Goal: Ask a question: Seek information or help from site administrators or community

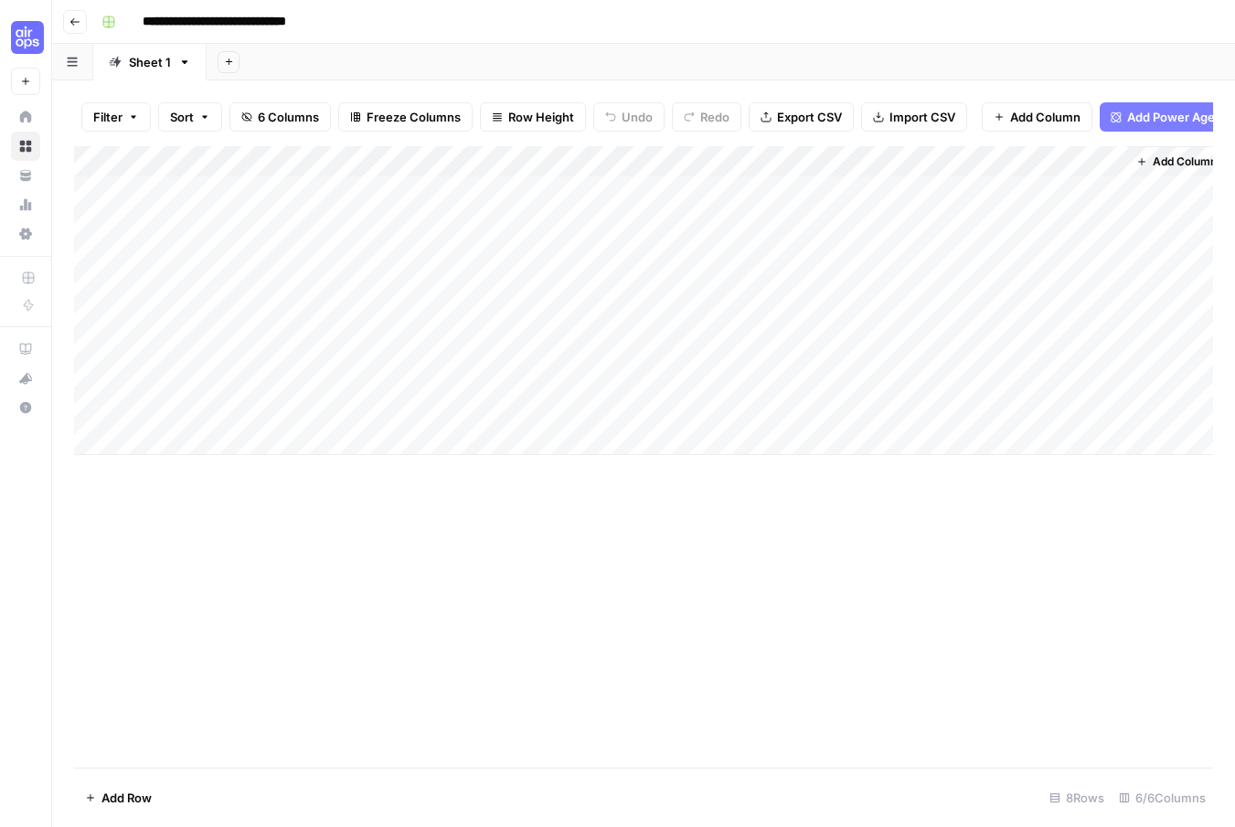
click at [915, 410] on div "Add Column" at bounding box center [643, 300] width 1139 height 309
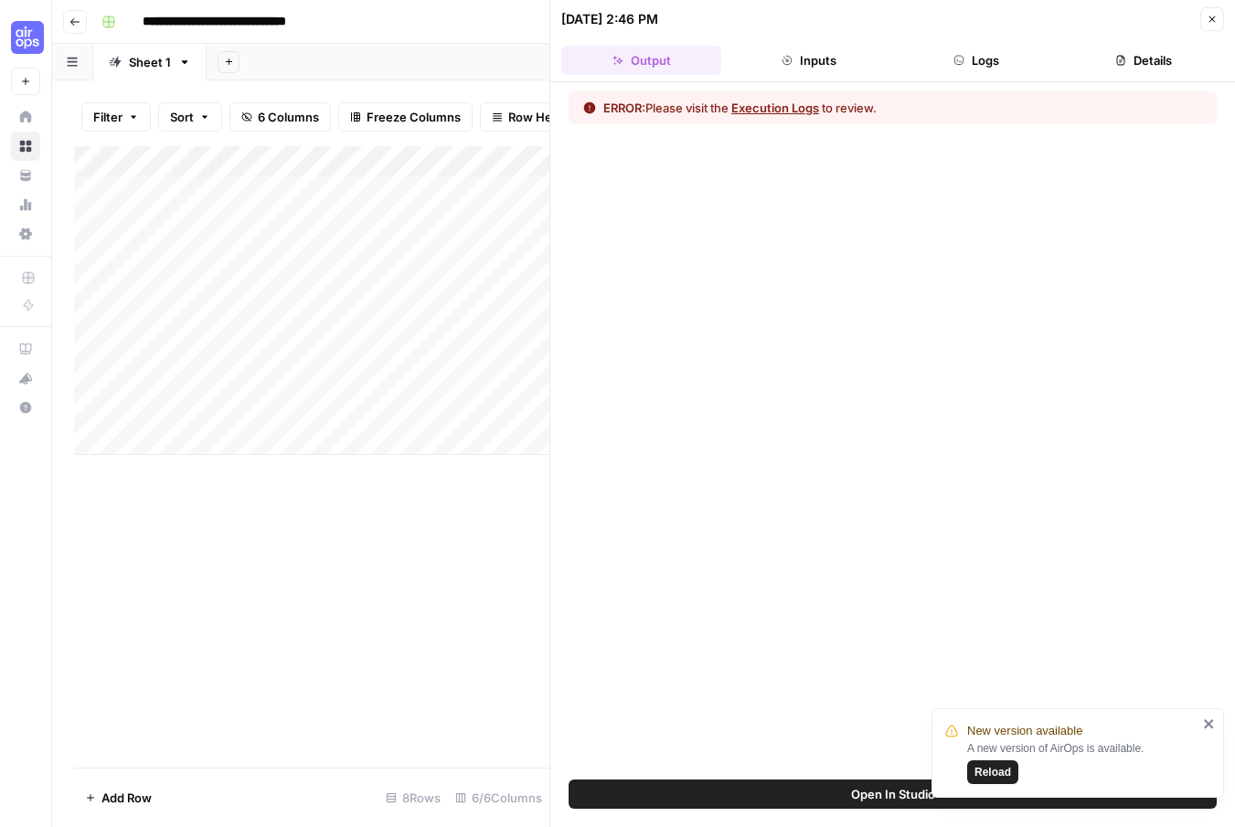
click at [776, 106] on button "Execution Logs" at bounding box center [775, 108] width 88 height 18
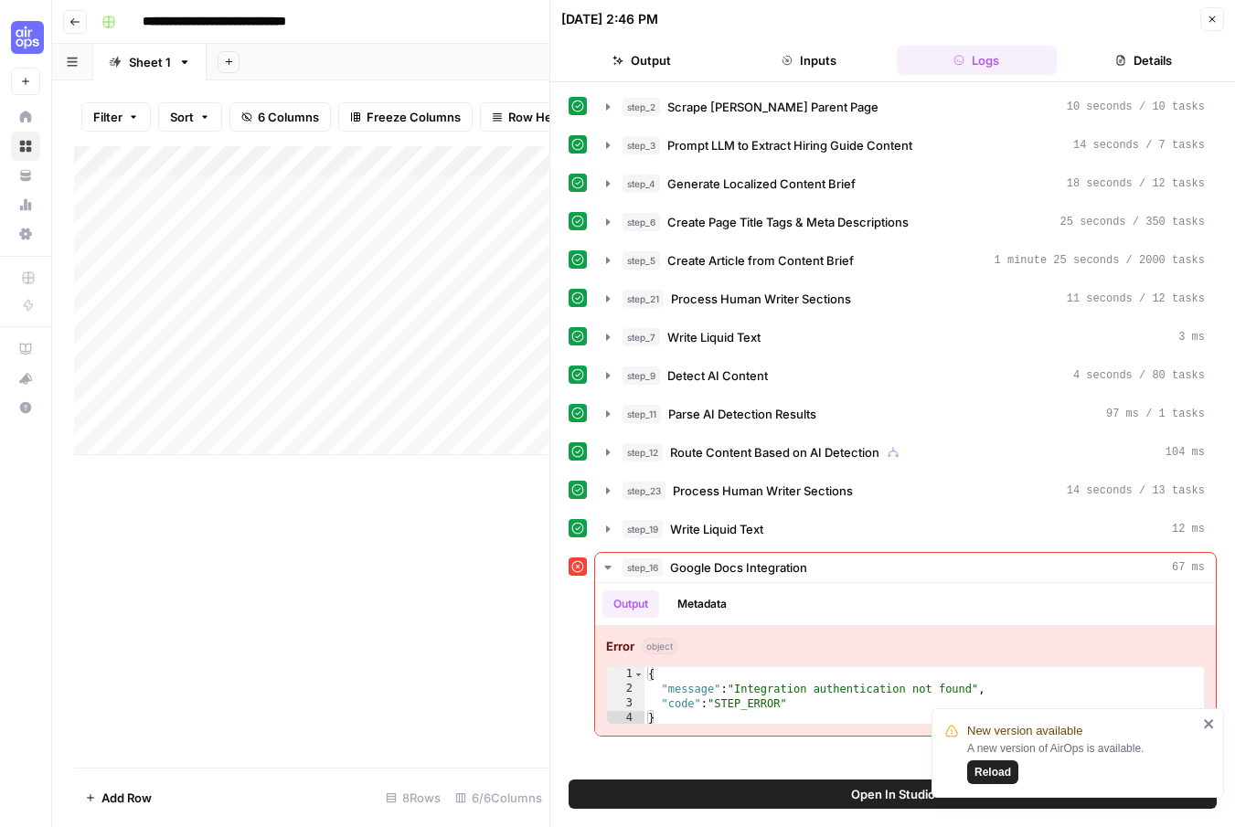
click at [755, 796] on button "Open In Studio" at bounding box center [893, 794] width 648 height 29
click at [1211, 21] on icon "button" at bounding box center [1212, 19] width 11 height 11
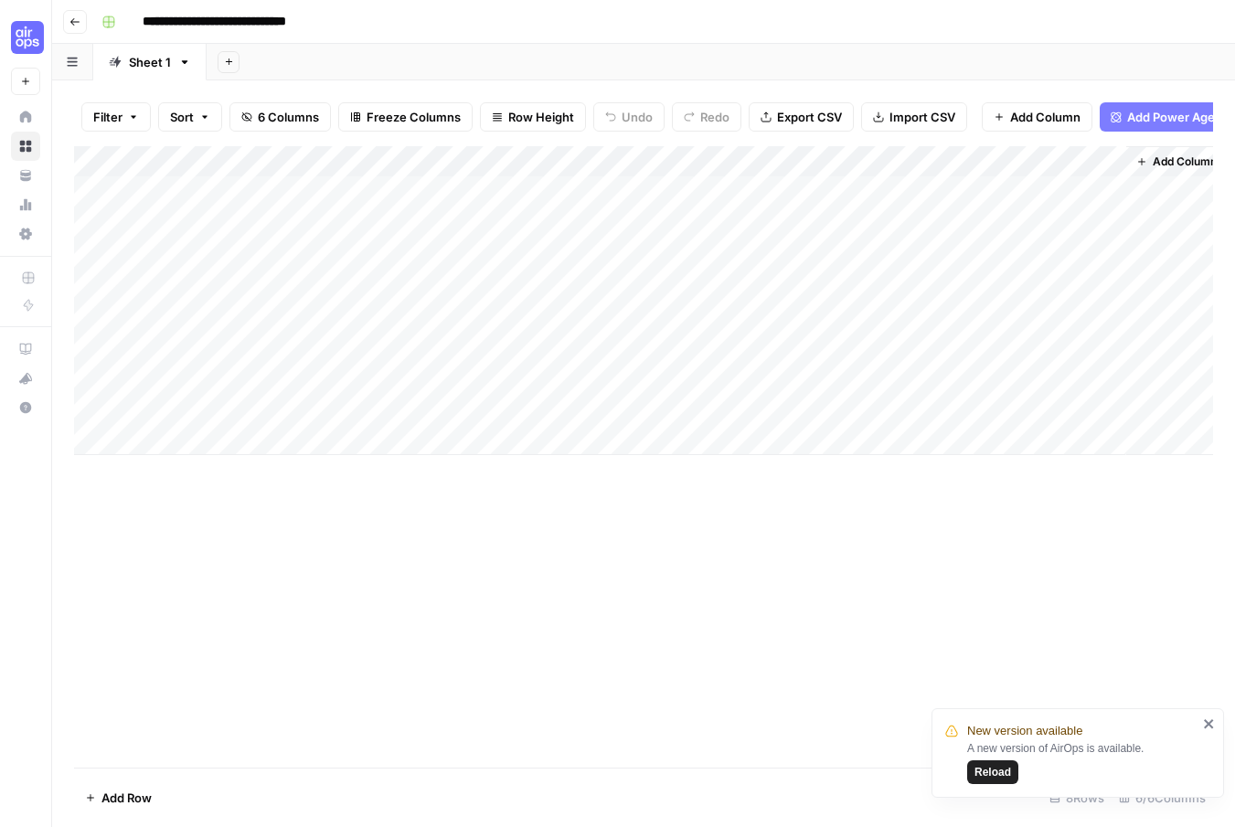
click at [989, 769] on span "Reload" at bounding box center [992, 772] width 37 height 16
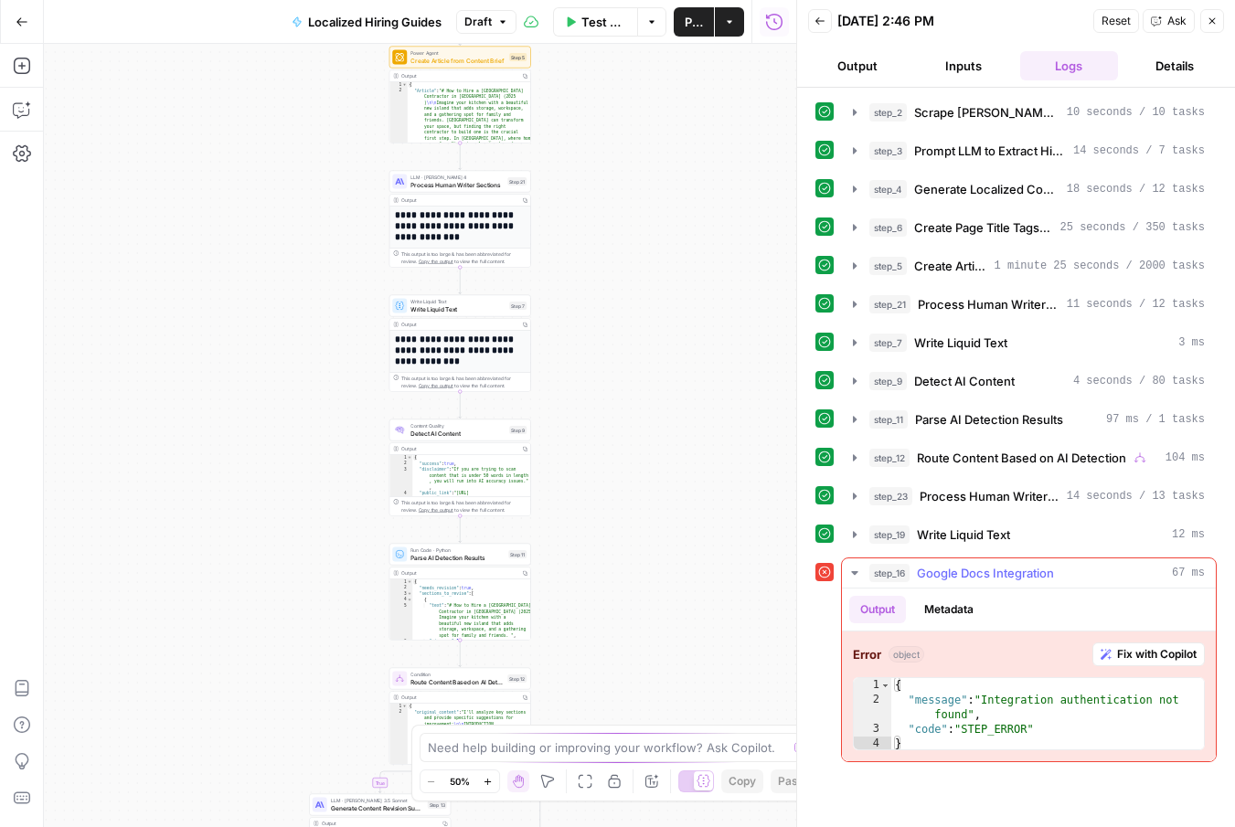
click at [1164, 657] on span "Fix with Copilot" at bounding box center [1157, 654] width 80 height 16
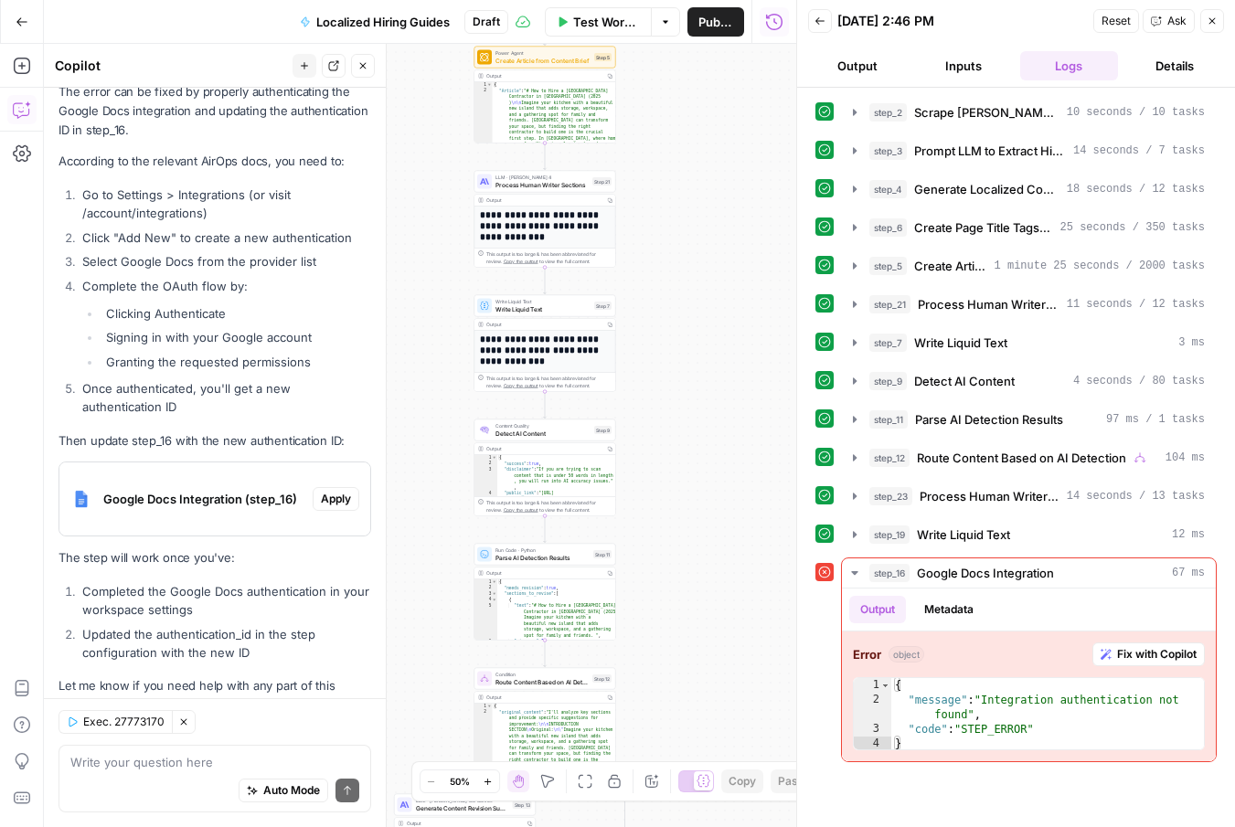
scroll to position [300, 0]
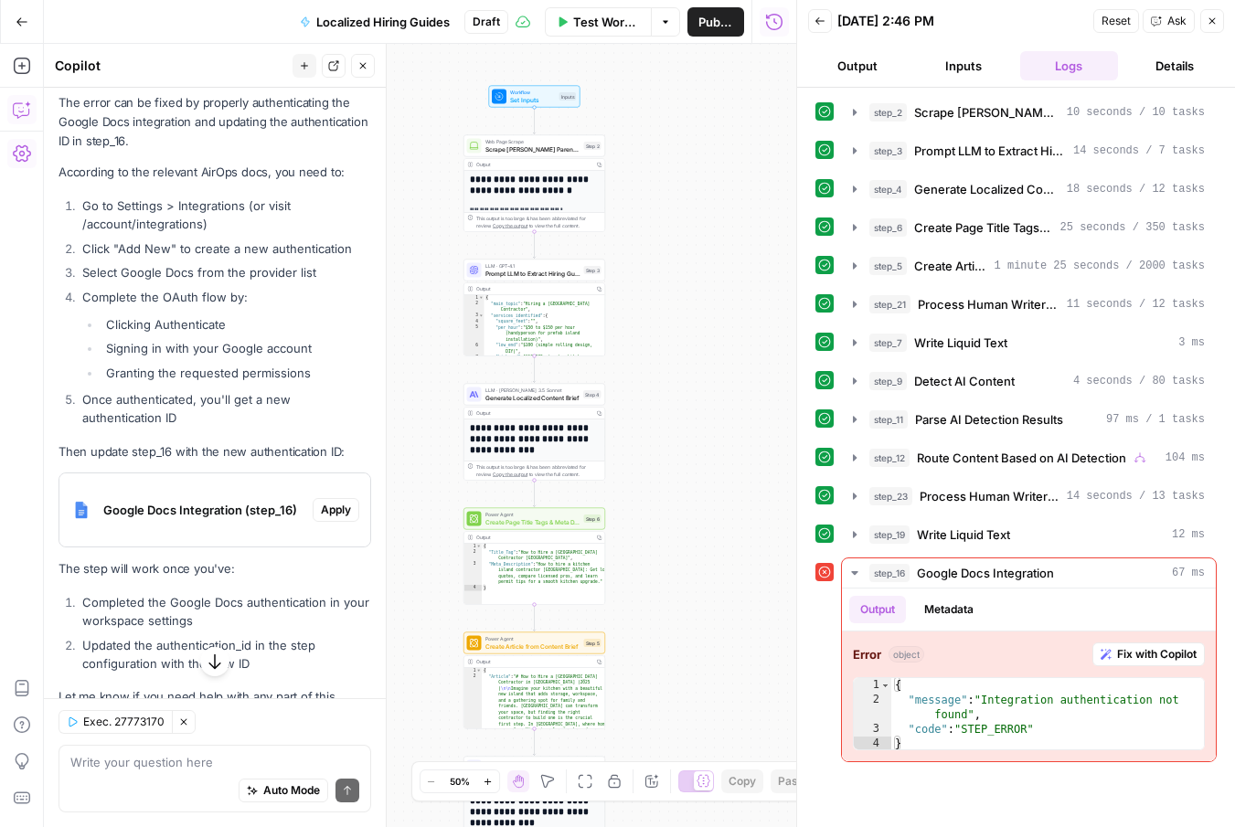
click at [19, 150] on icon "button" at bounding box center [22, 153] width 18 height 18
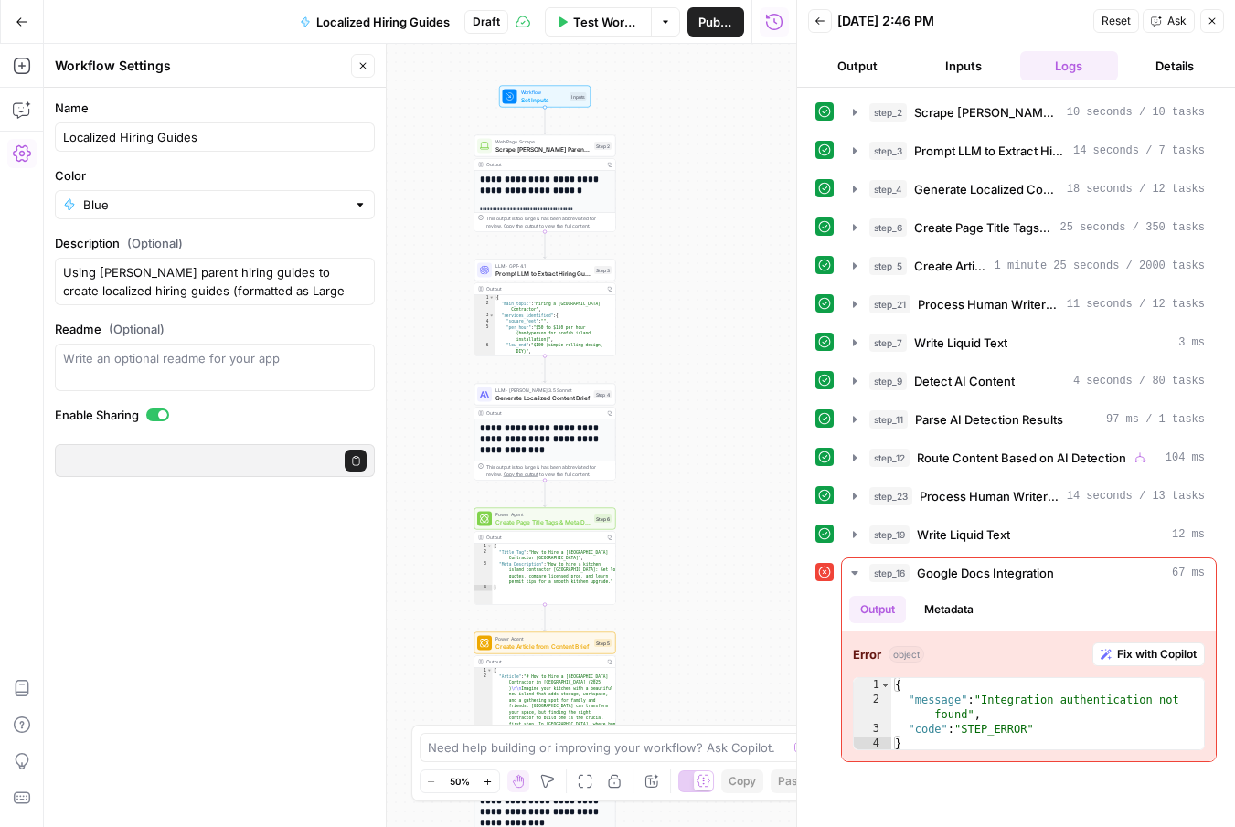
click at [20, 28] on button "Go Back" at bounding box center [21, 21] width 33 height 33
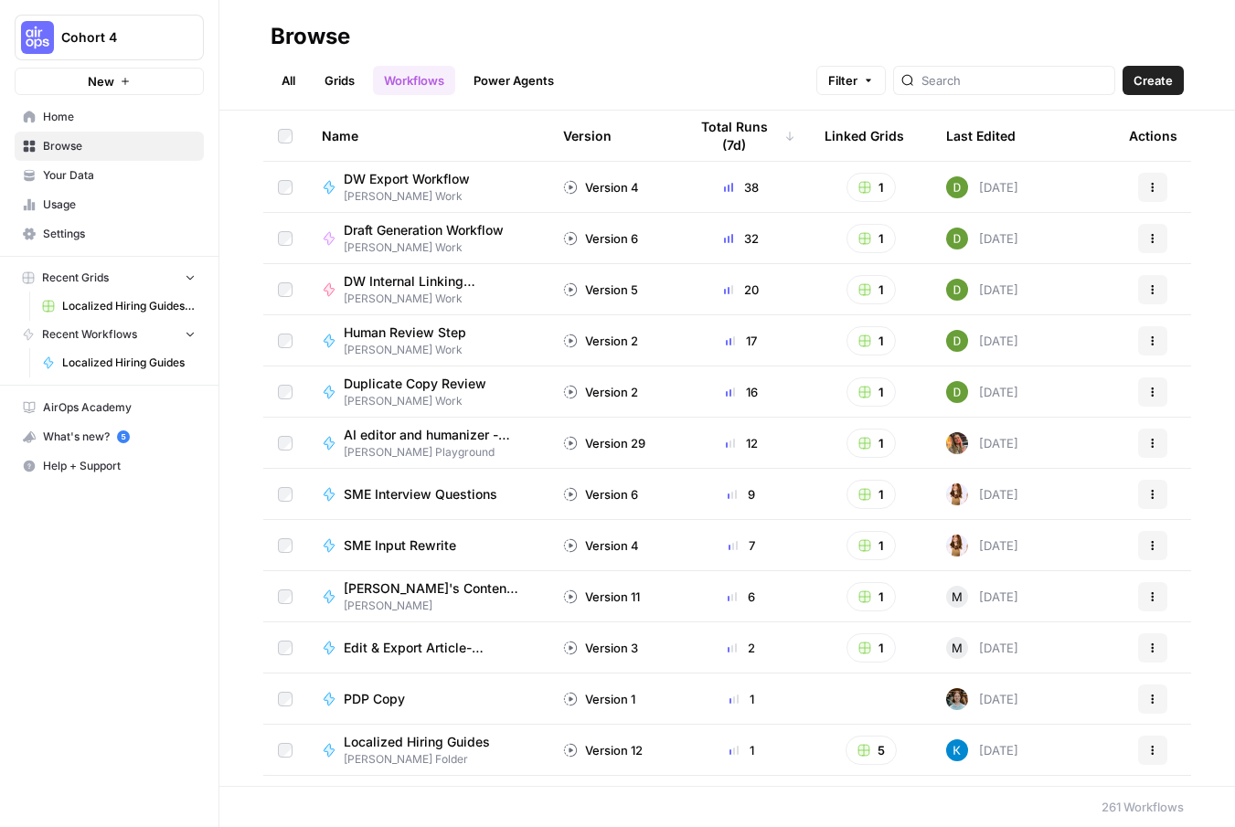
click at [291, 80] on link "All" at bounding box center [289, 80] width 36 height 29
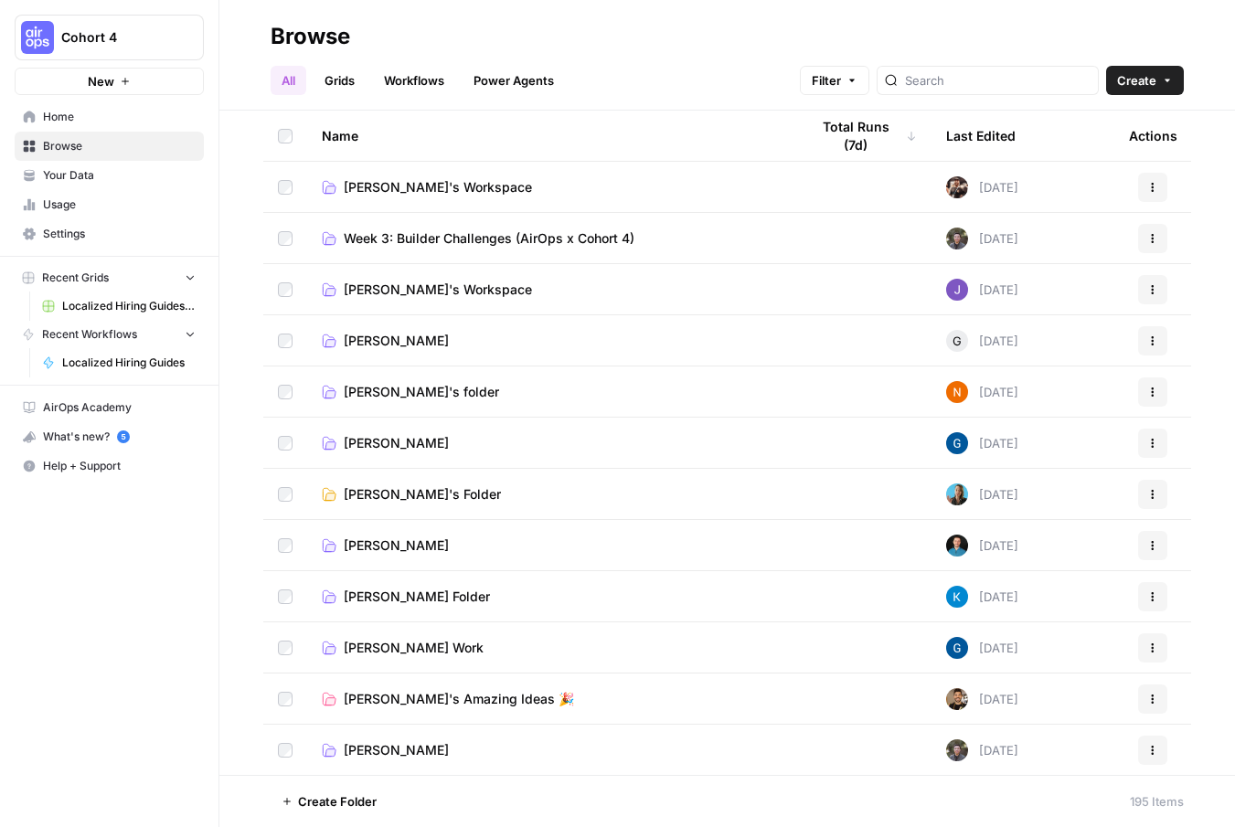
click at [441, 593] on span "Kaitlyn Pacheco's Folder" at bounding box center [417, 597] width 146 height 18
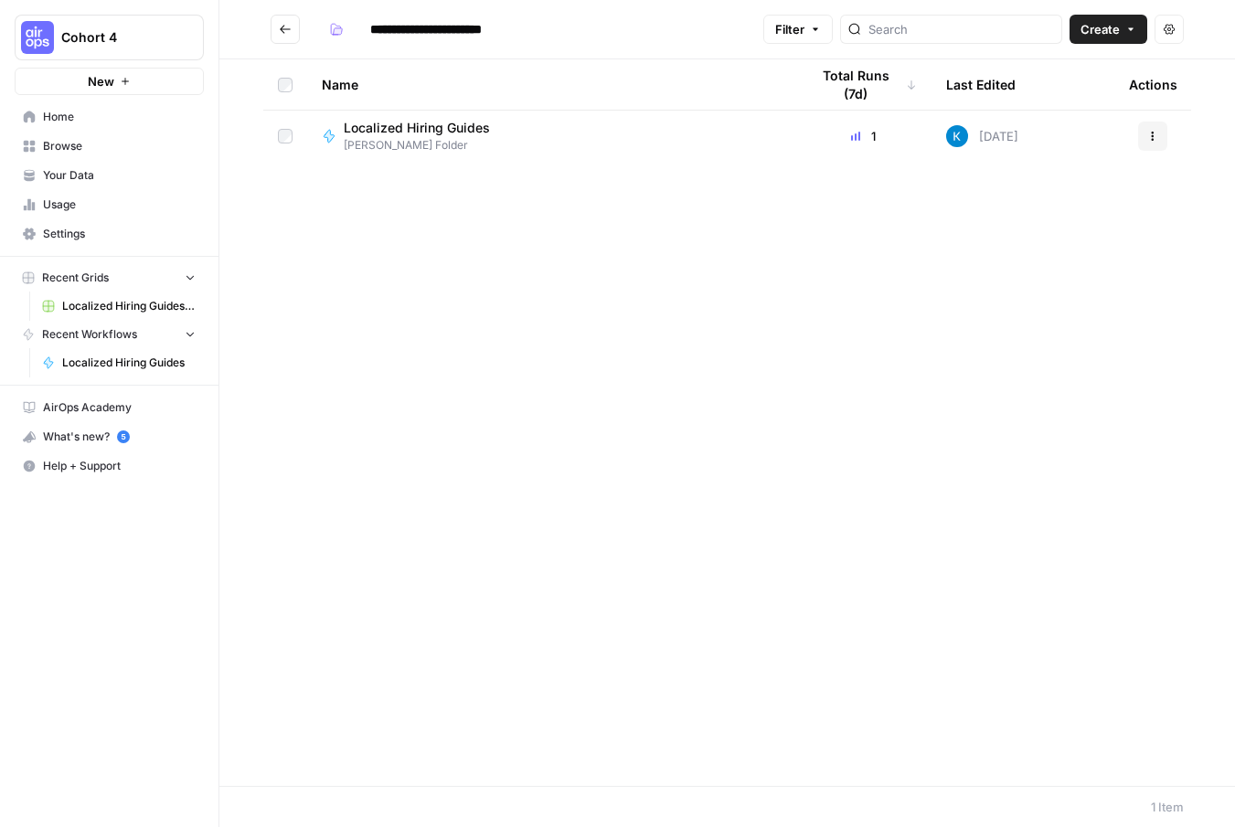
click at [1155, 137] on icon "button" at bounding box center [1152, 136] width 11 height 11
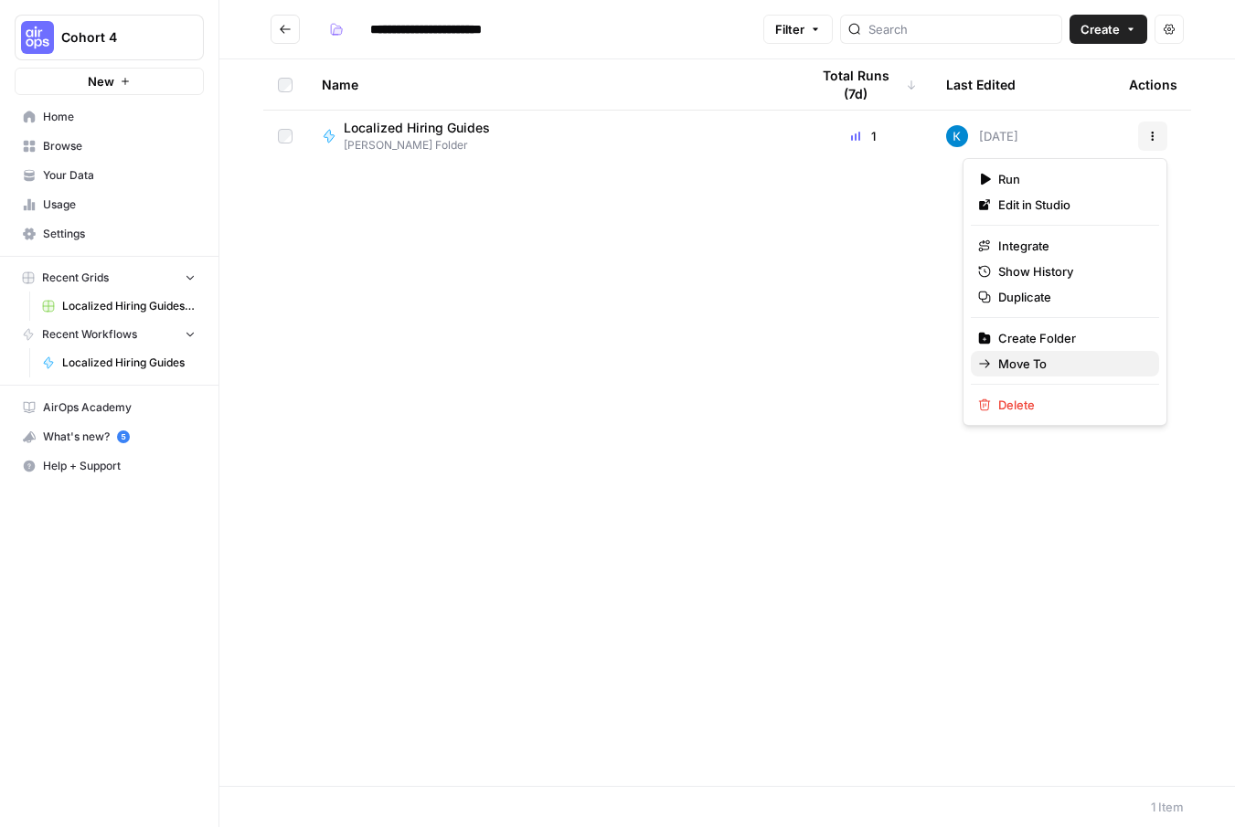
click at [1000, 359] on span "Move To" at bounding box center [1071, 364] width 146 height 18
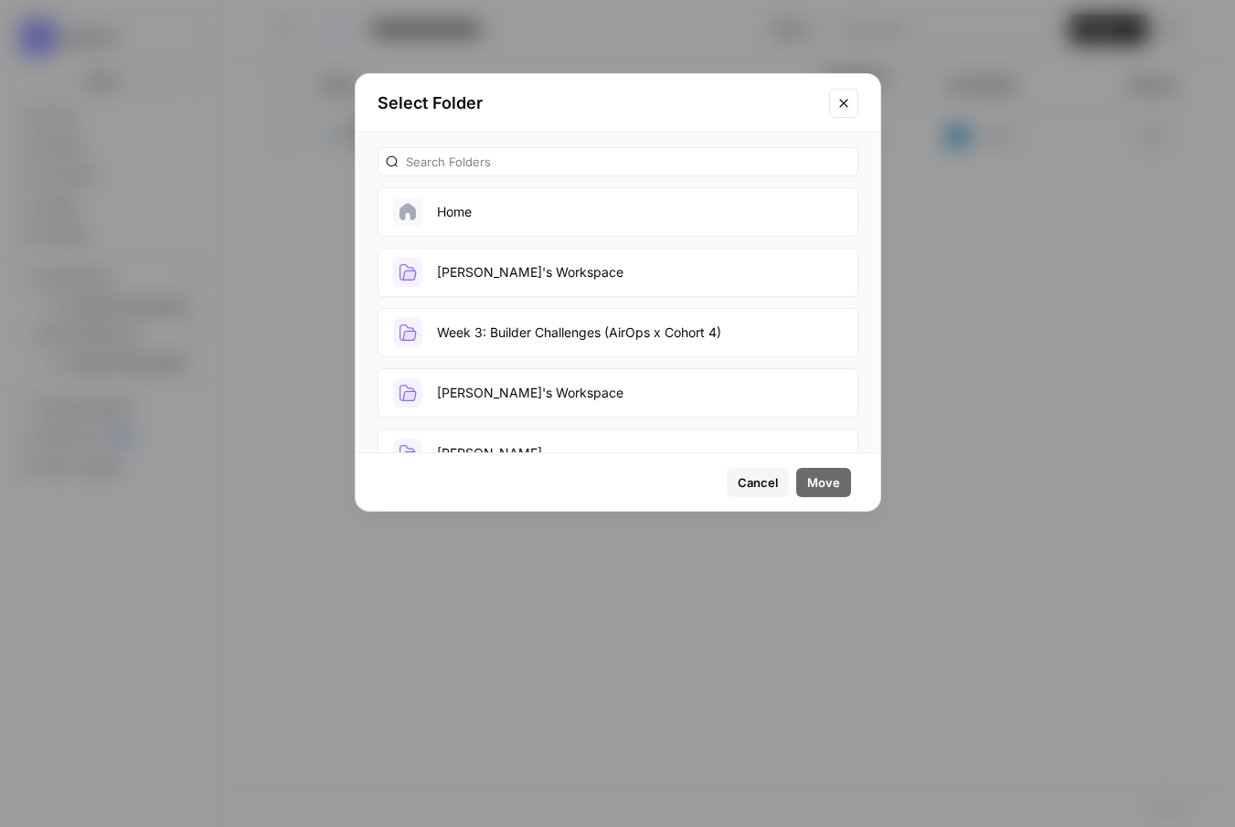
click at [844, 103] on icon "Close modal" at bounding box center [843, 103] width 8 height 8
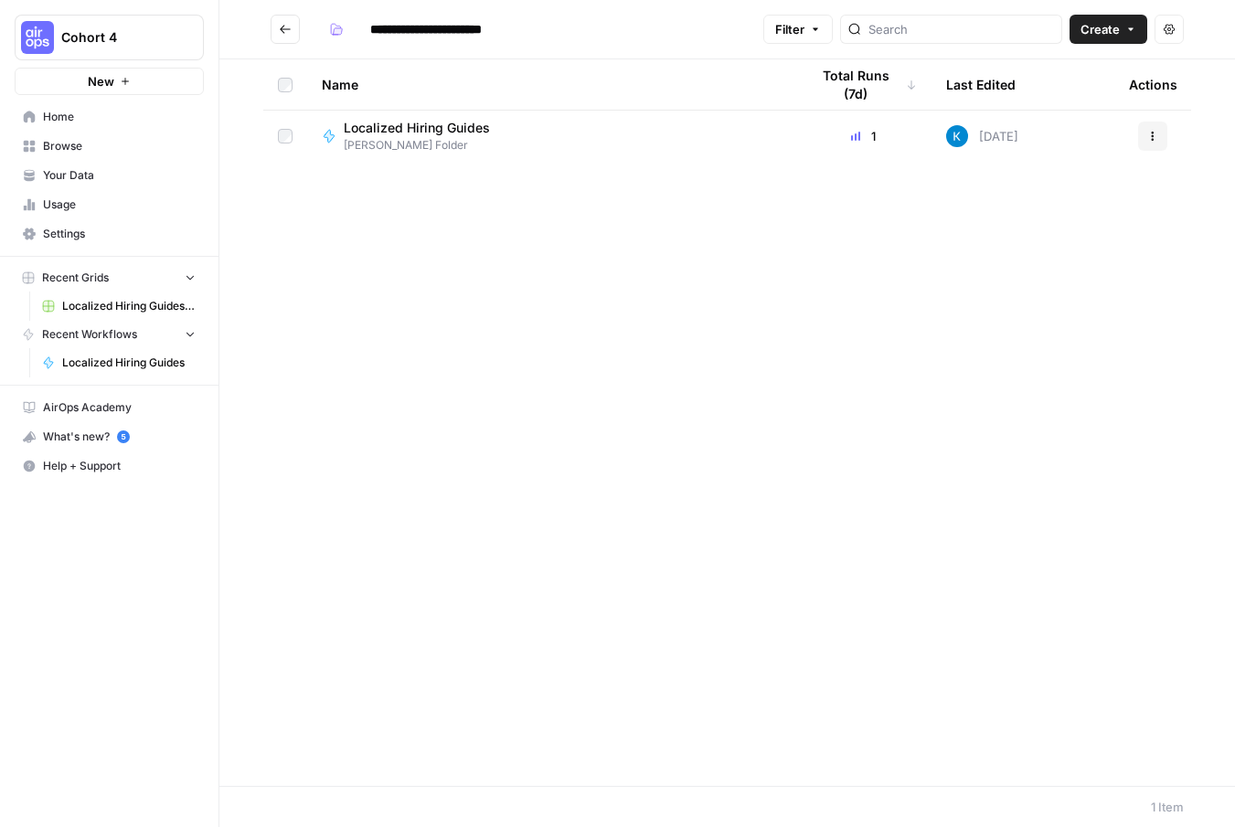
click at [276, 35] on button "Go back" at bounding box center [285, 29] width 29 height 29
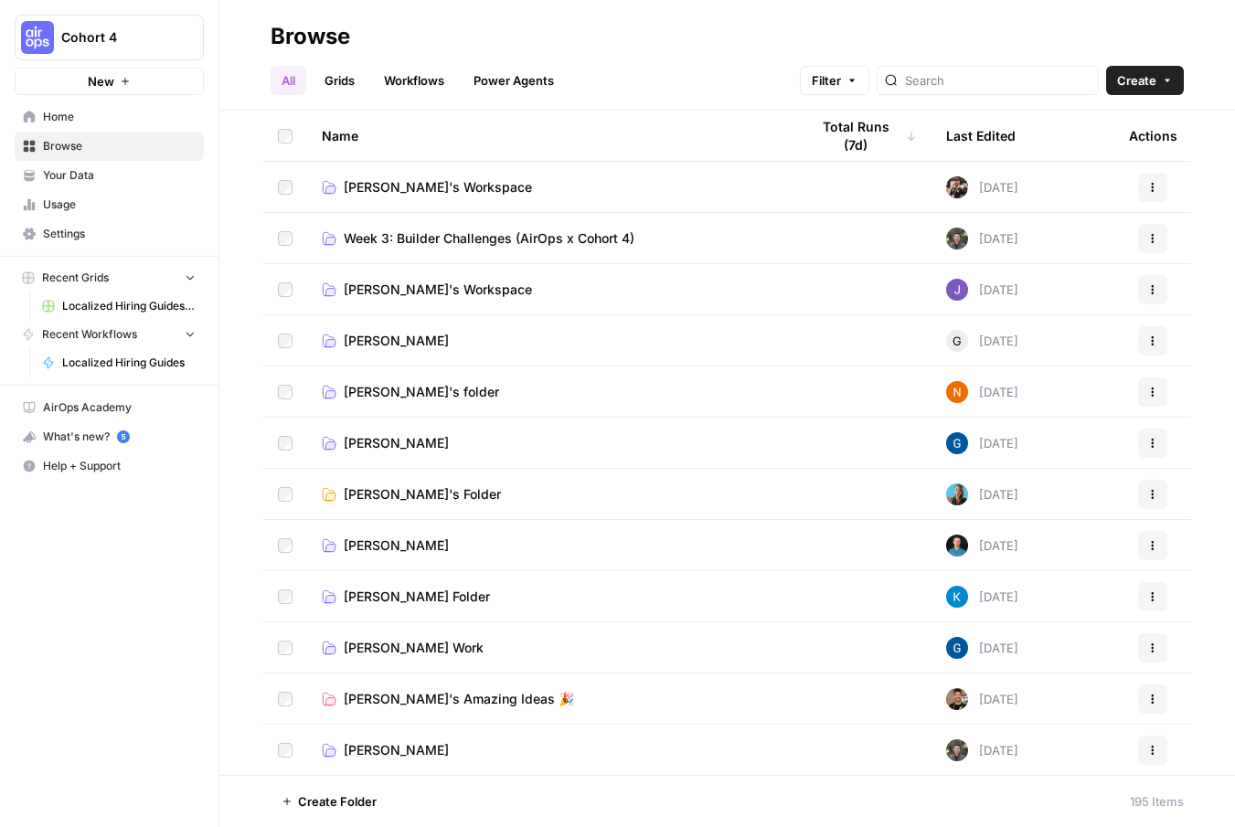
click at [431, 599] on span "Kaitlyn Pacheco's Folder" at bounding box center [417, 597] width 146 height 18
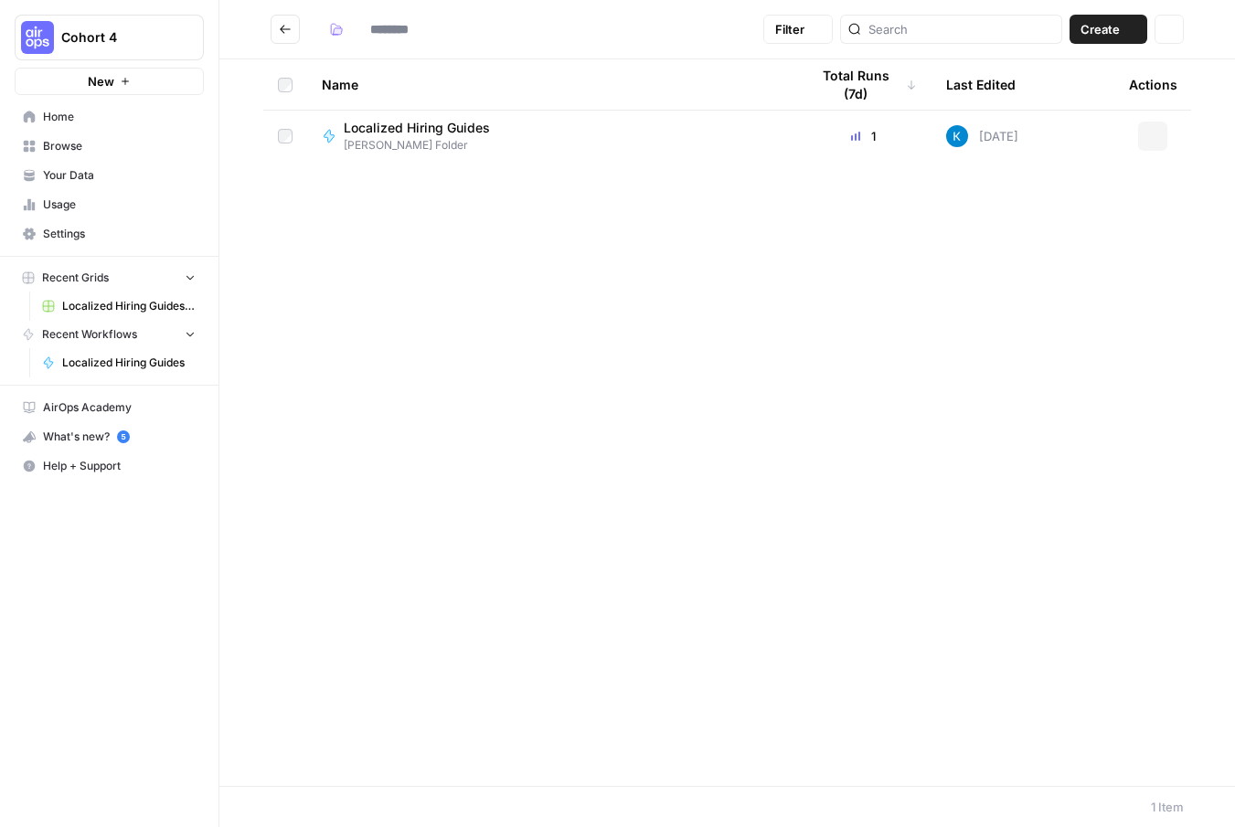
type input "**********"
click at [451, 149] on span "Kaitlyn Pacheco's Folder" at bounding box center [424, 145] width 161 height 16
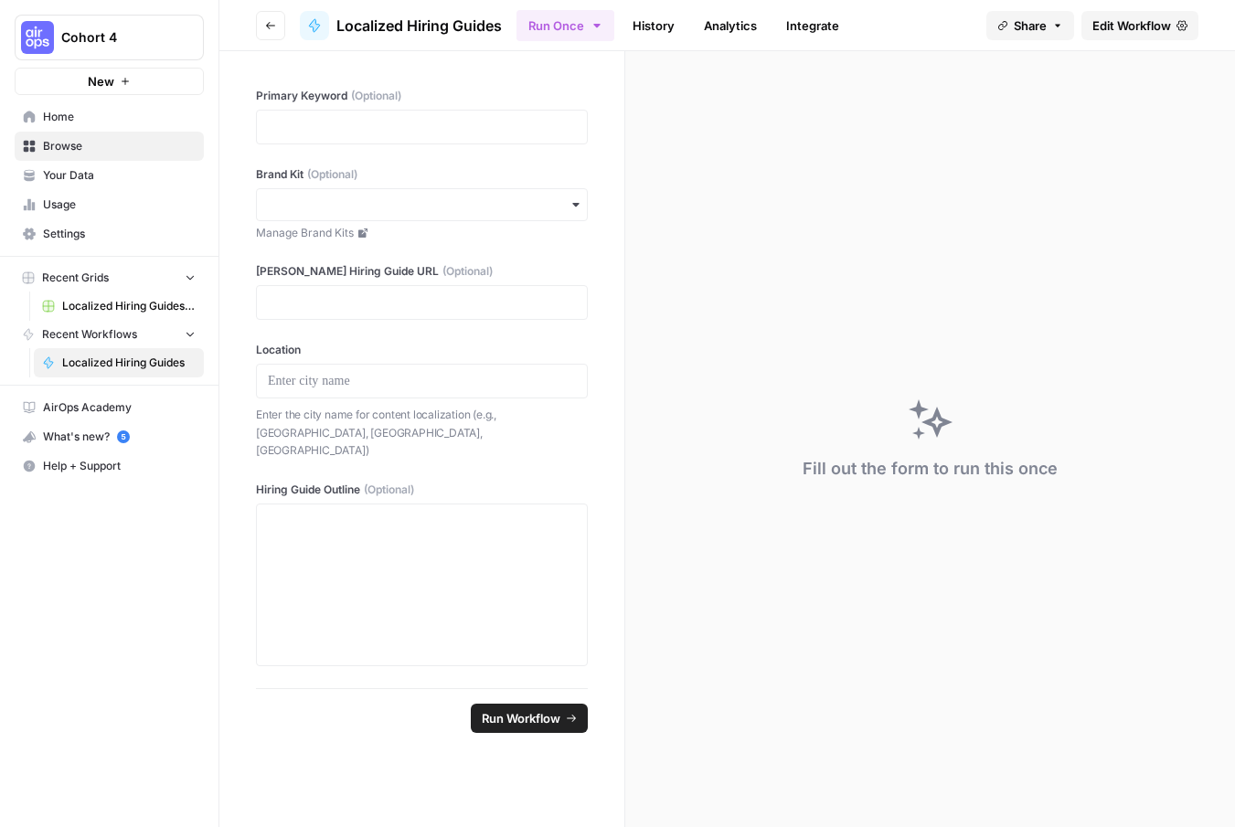
click at [1056, 25] on icon "button" at bounding box center [1057, 25] width 5 height 3
click at [278, 24] on button "Go back" at bounding box center [270, 25] width 29 height 29
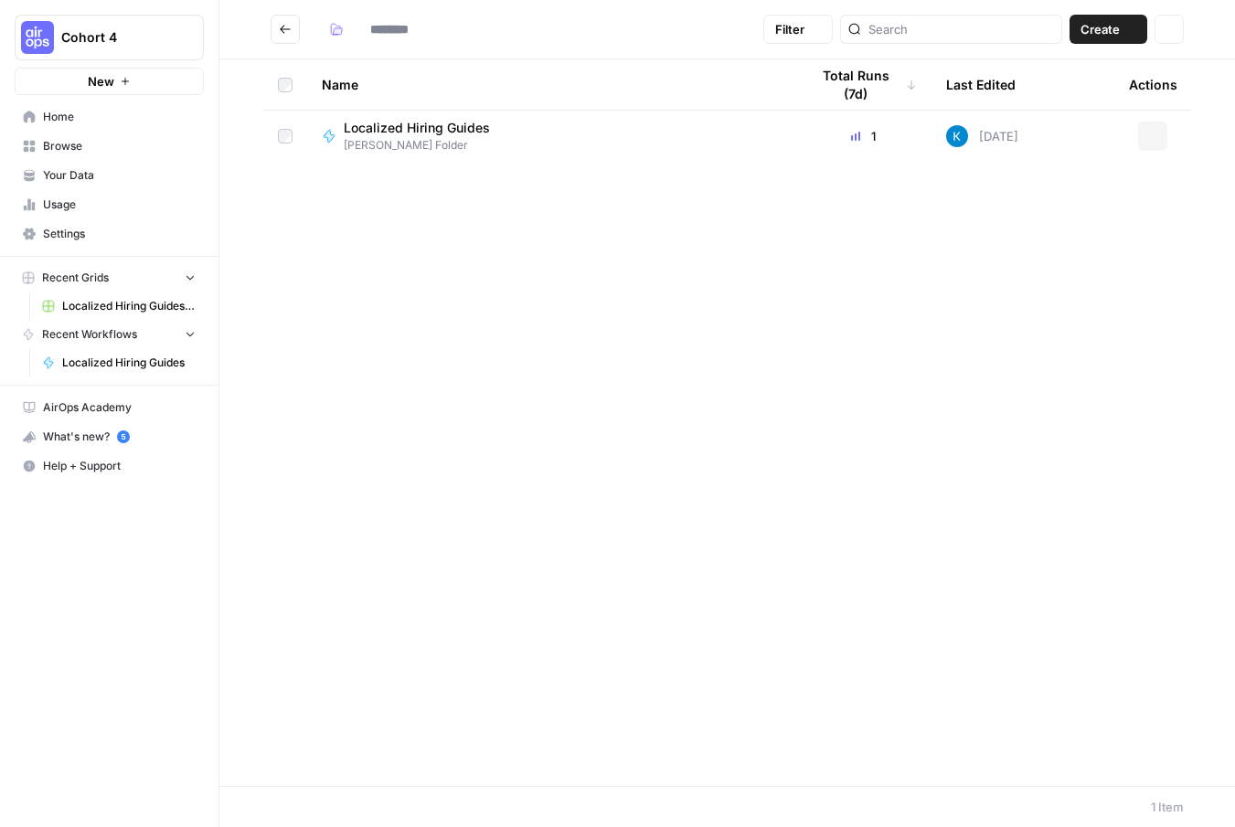
type input "**********"
click at [98, 459] on span "Help + Support" at bounding box center [119, 466] width 153 height 16
click at [234, 509] on icon "button" at bounding box center [230, 503] width 13 height 13
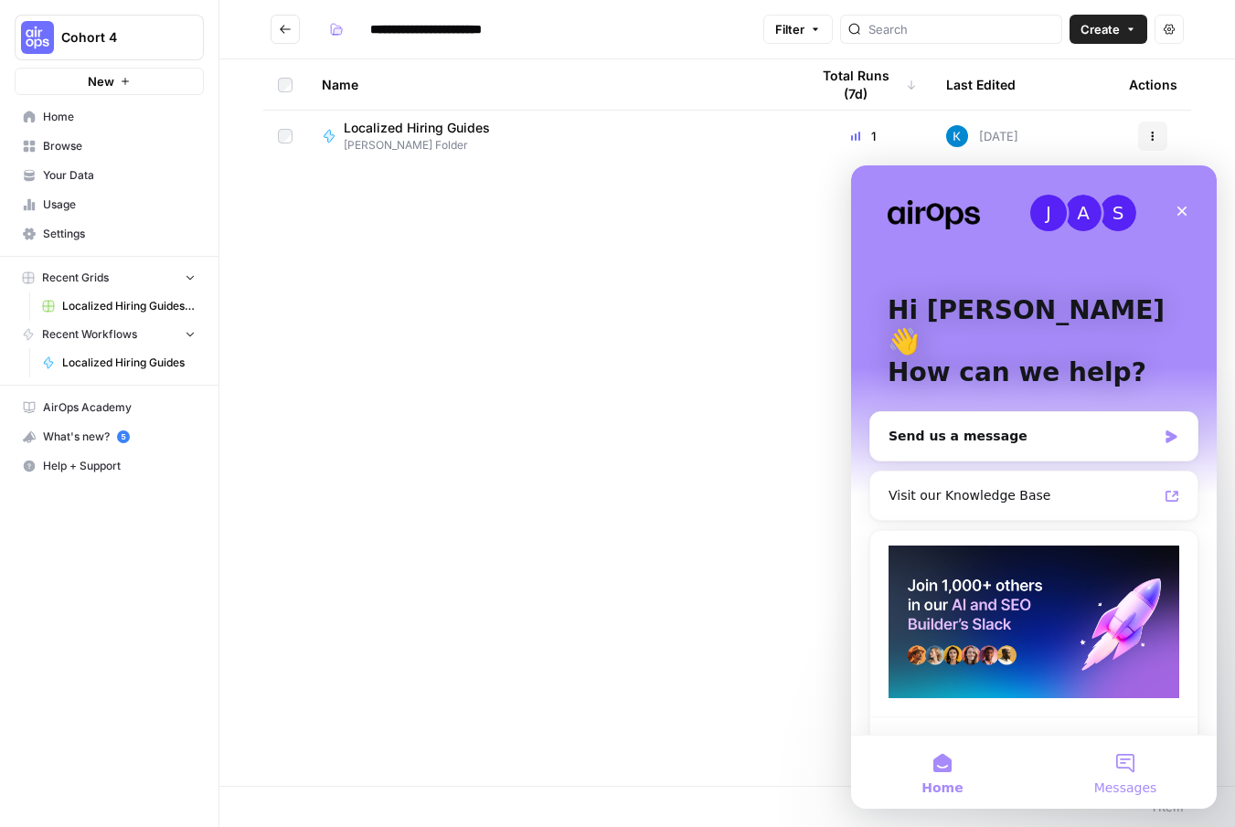
click at [1126, 772] on button "Messages" at bounding box center [1125, 772] width 183 height 73
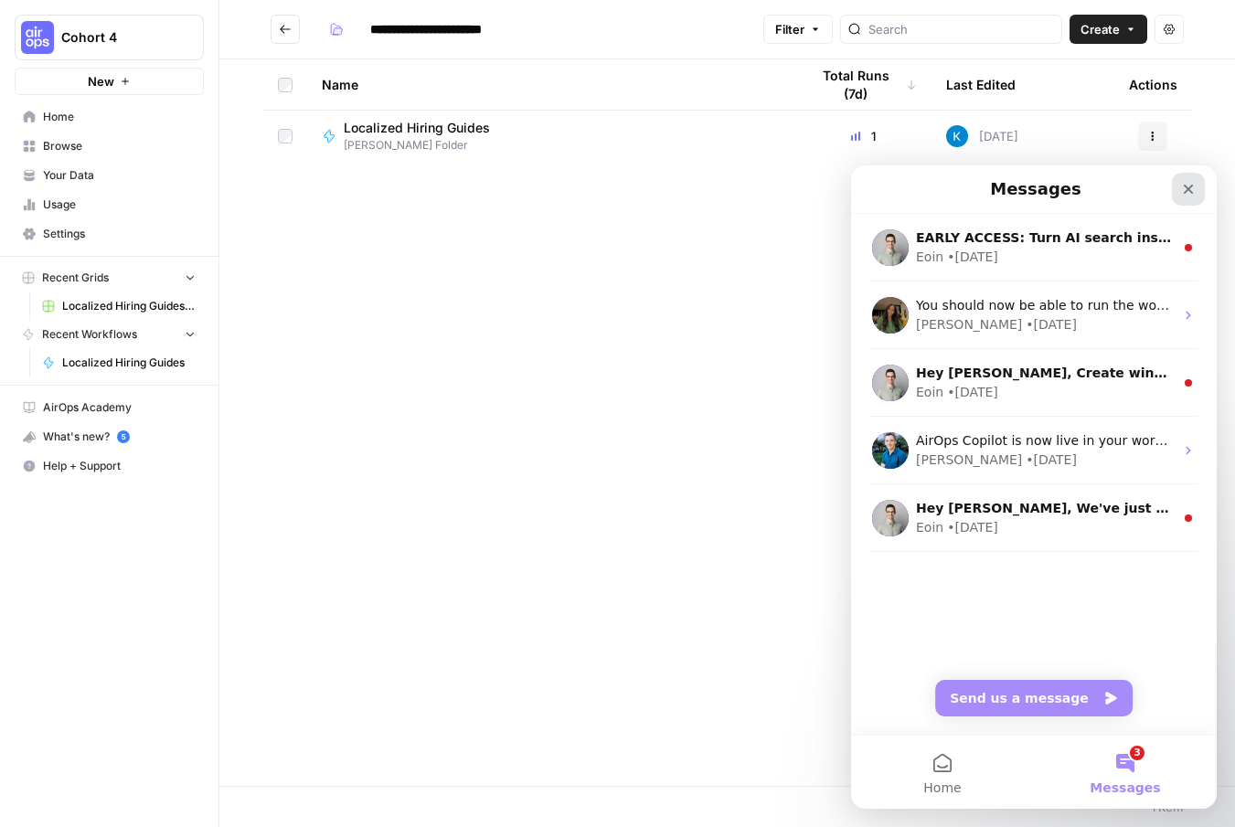
click at [1193, 177] on div "Close" at bounding box center [1188, 189] width 33 height 33
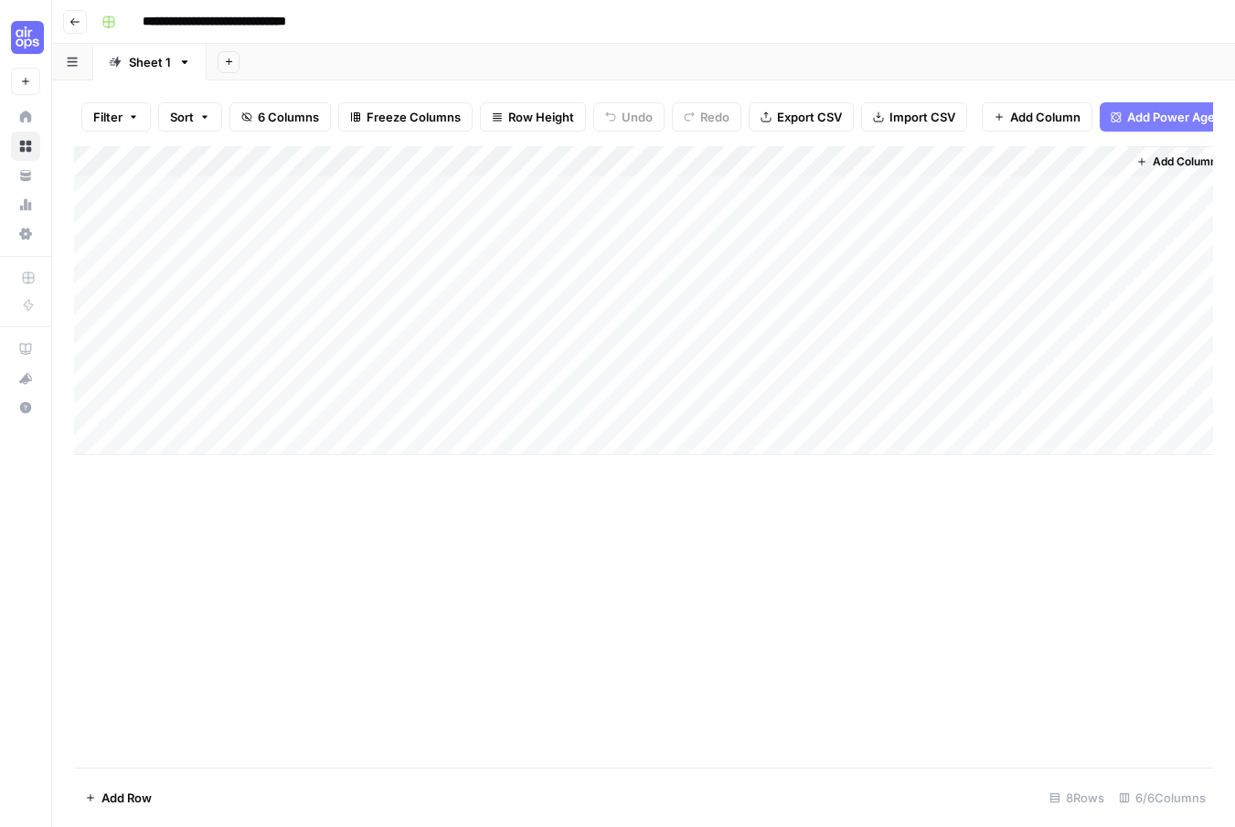
click at [184, 65] on icon "button" at bounding box center [184, 62] width 13 height 13
click at [350, 66] on div "Add Sheet" at bounding box center [721, 62] width 1028 height 37
click at [766, 121] on icon "button" at bounding box center [766, 117] width 11 height 11
click at [81, 23] on button "Go back" at bounding box center [75, 22] width 24 height 24
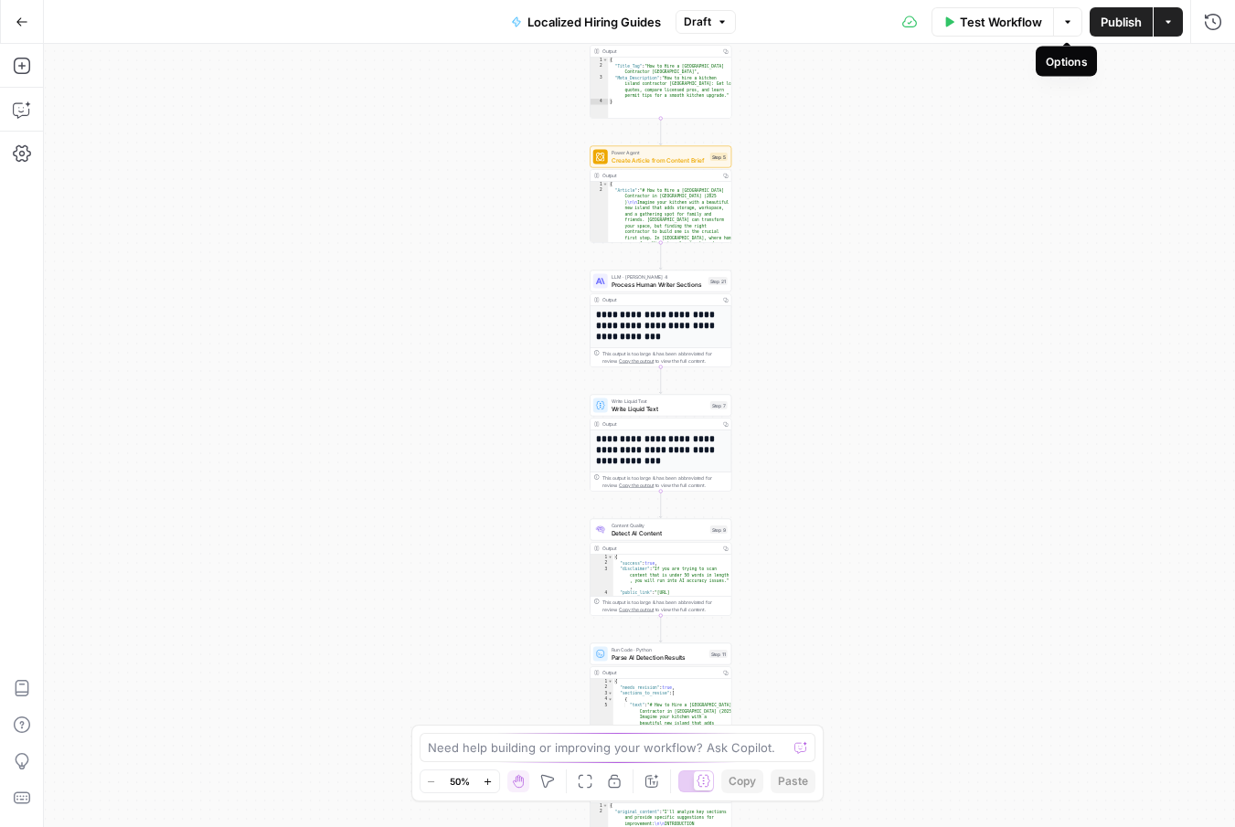
click at [1067, 26] on icon "button" at bounding box center [1067, 21] width 11 height 11
click at [842, 29] on div "Test Workflow Options Publish Actions Run History" at bounding box center [986, 21] width 500 height 43
click at [491, 750] on textarea at bounding box center [608, 748] width 360 height 18
type textarea "how do i export this workflow out of airops"
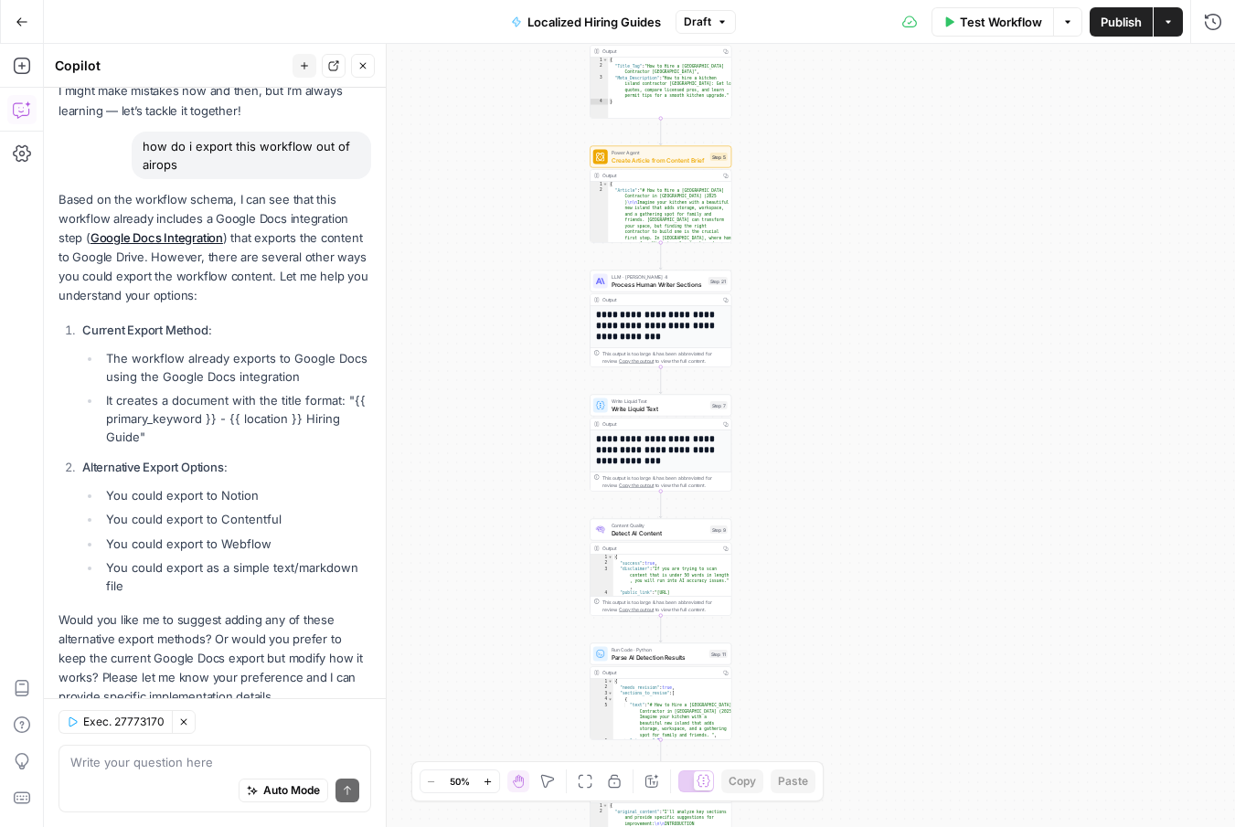
scroll to position [84, 0]
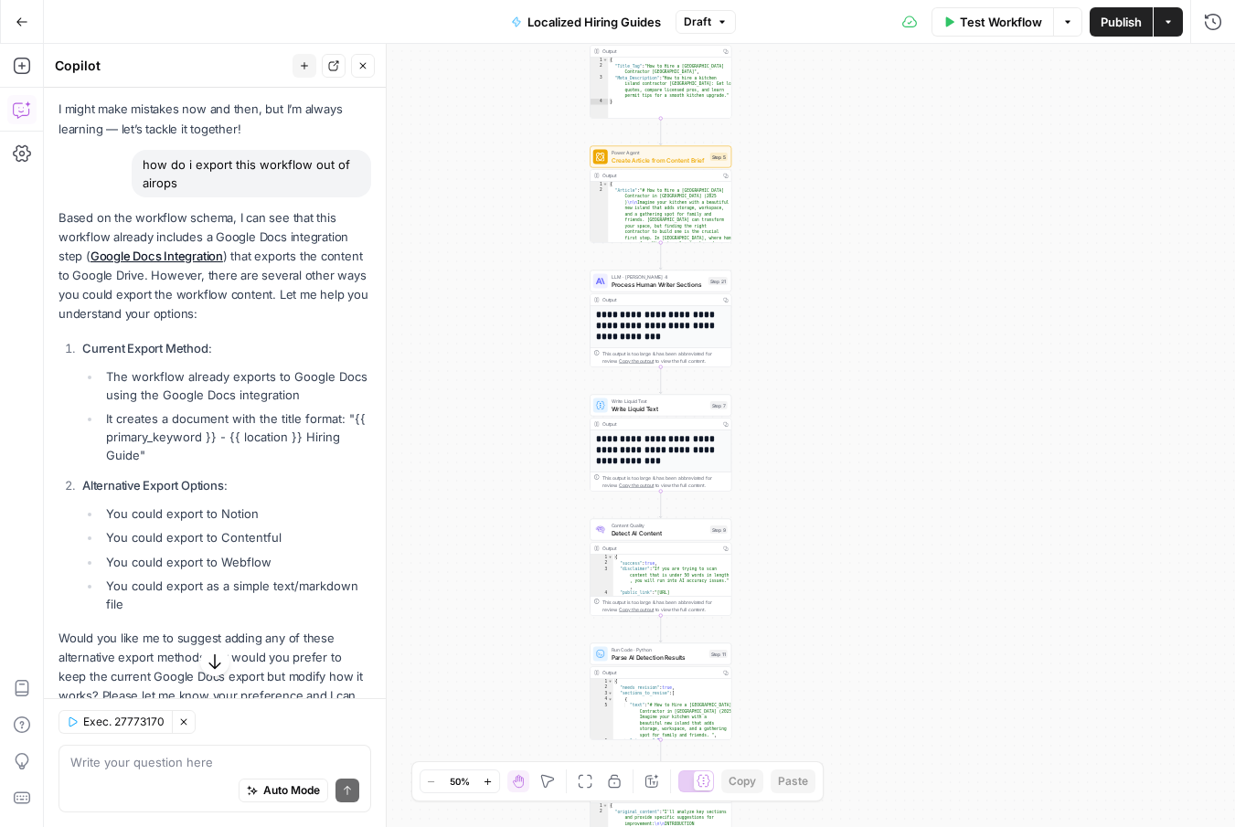
click at [965, 467] on div "**********" at bounding box center [639, 435] width 1191 height 783
click at [365, 67] on icon "button" at bounding box center [362, 65] width 11 height 11
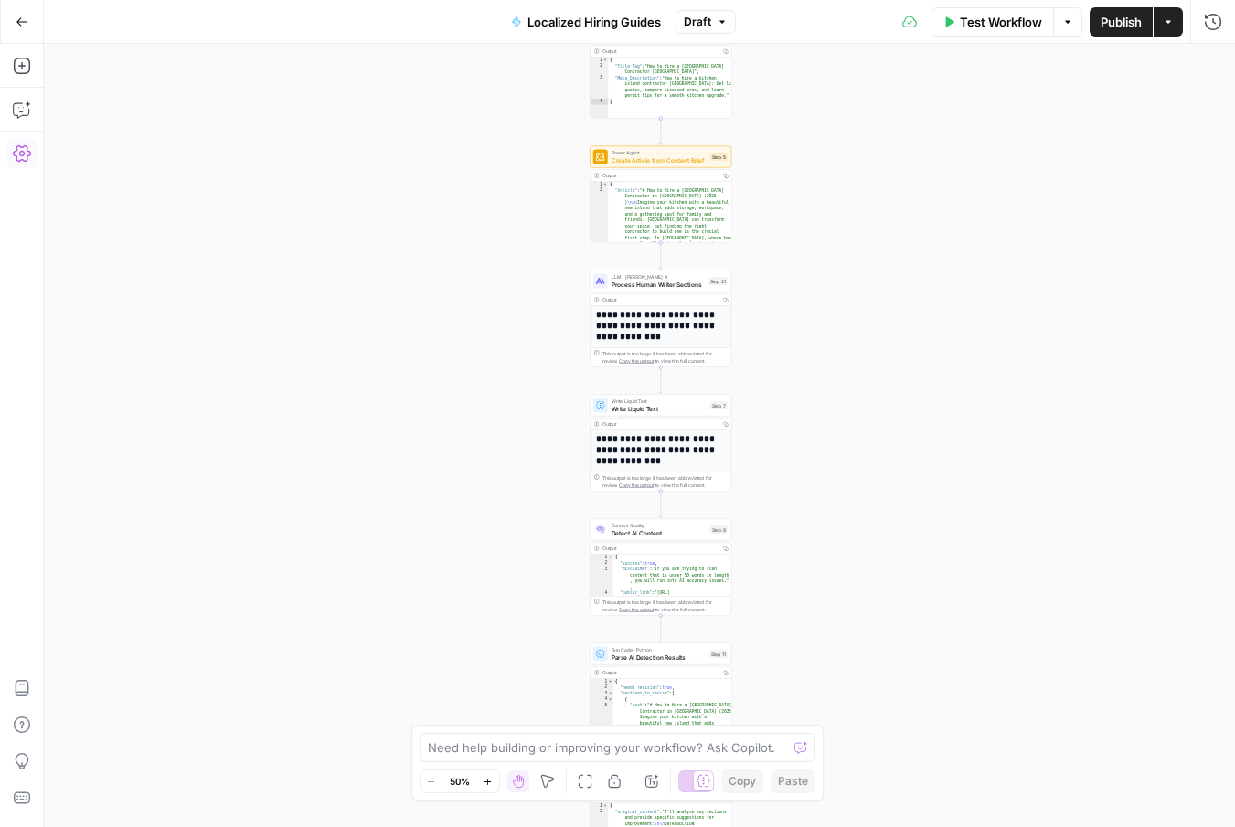
click at [14, 158] on icon "button" at bounding box center [22, 153] width 18 height 18
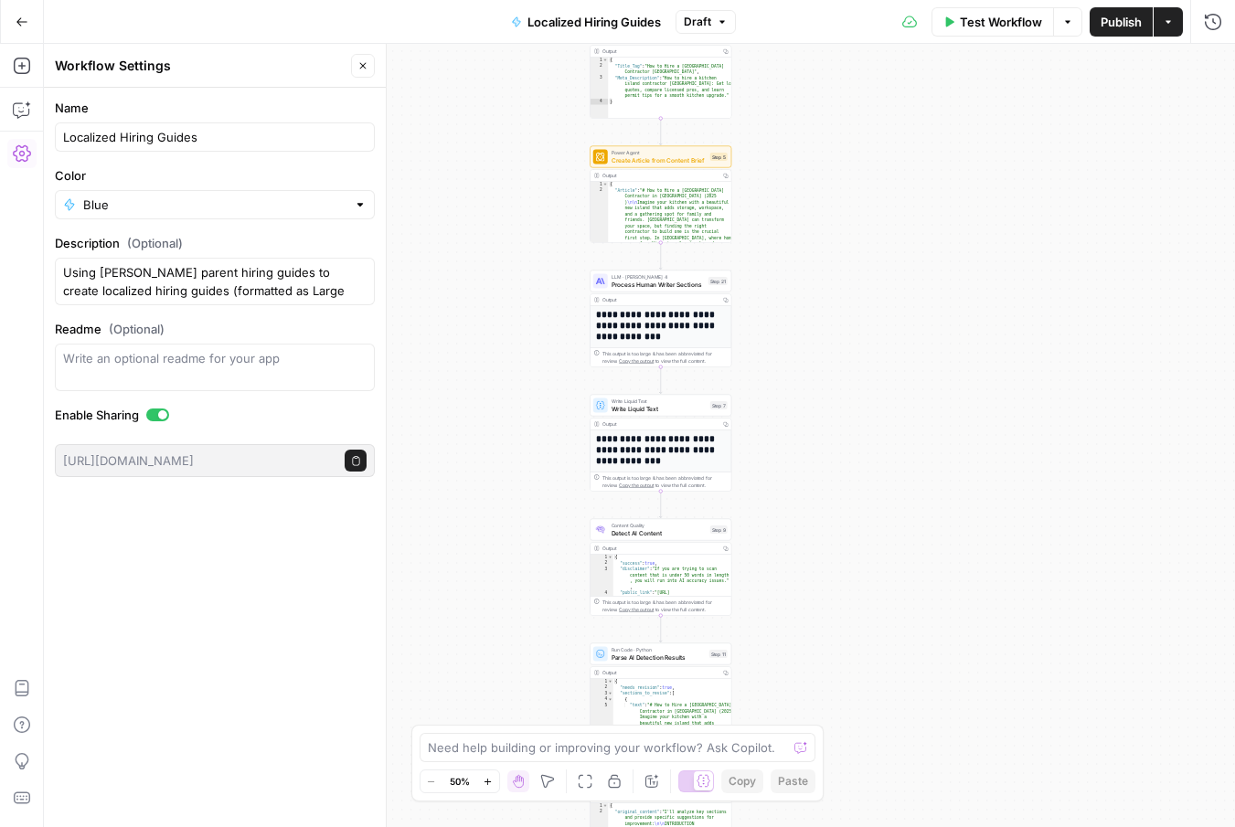
click at [357, 69] on icon "button" at bounding box center [362, 65] width 11 height 11
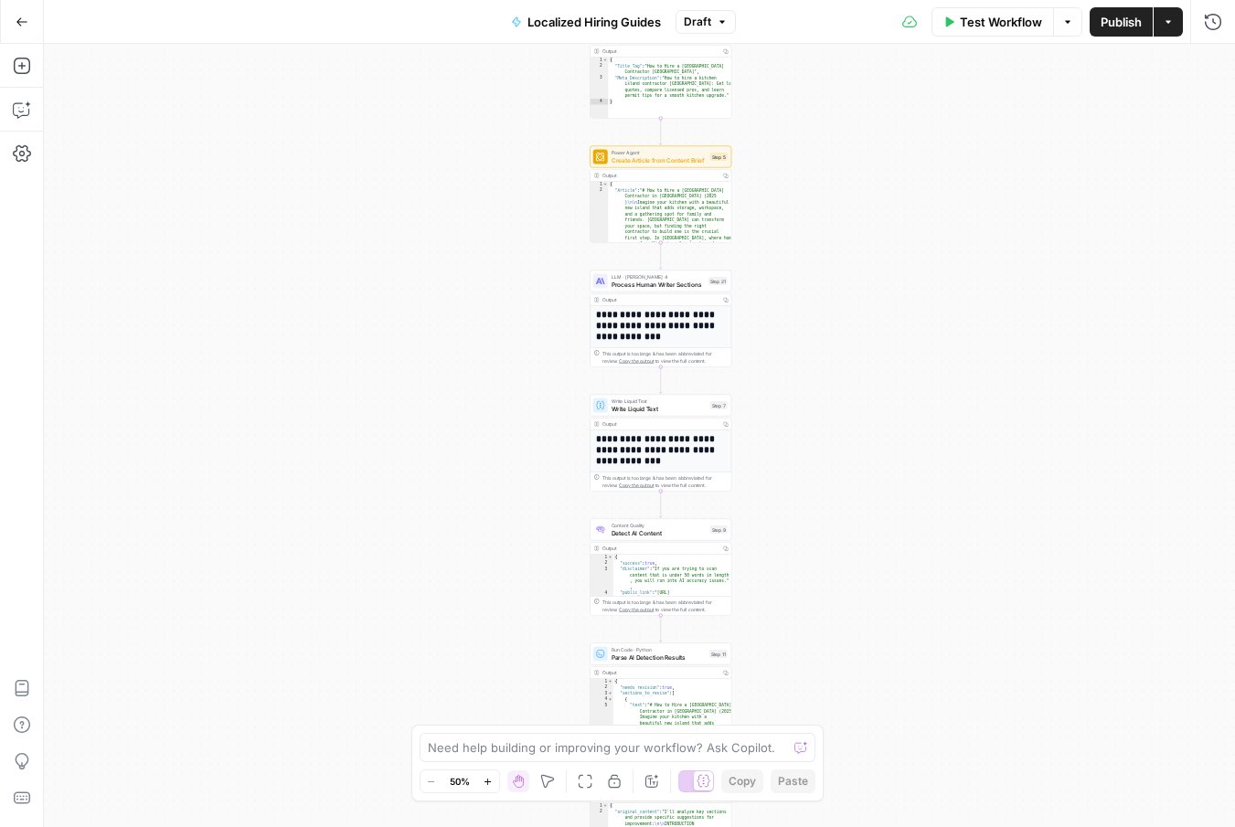
click at [431, 275] on div "**********" at bounding box center [639, 435] width 1191 height 783
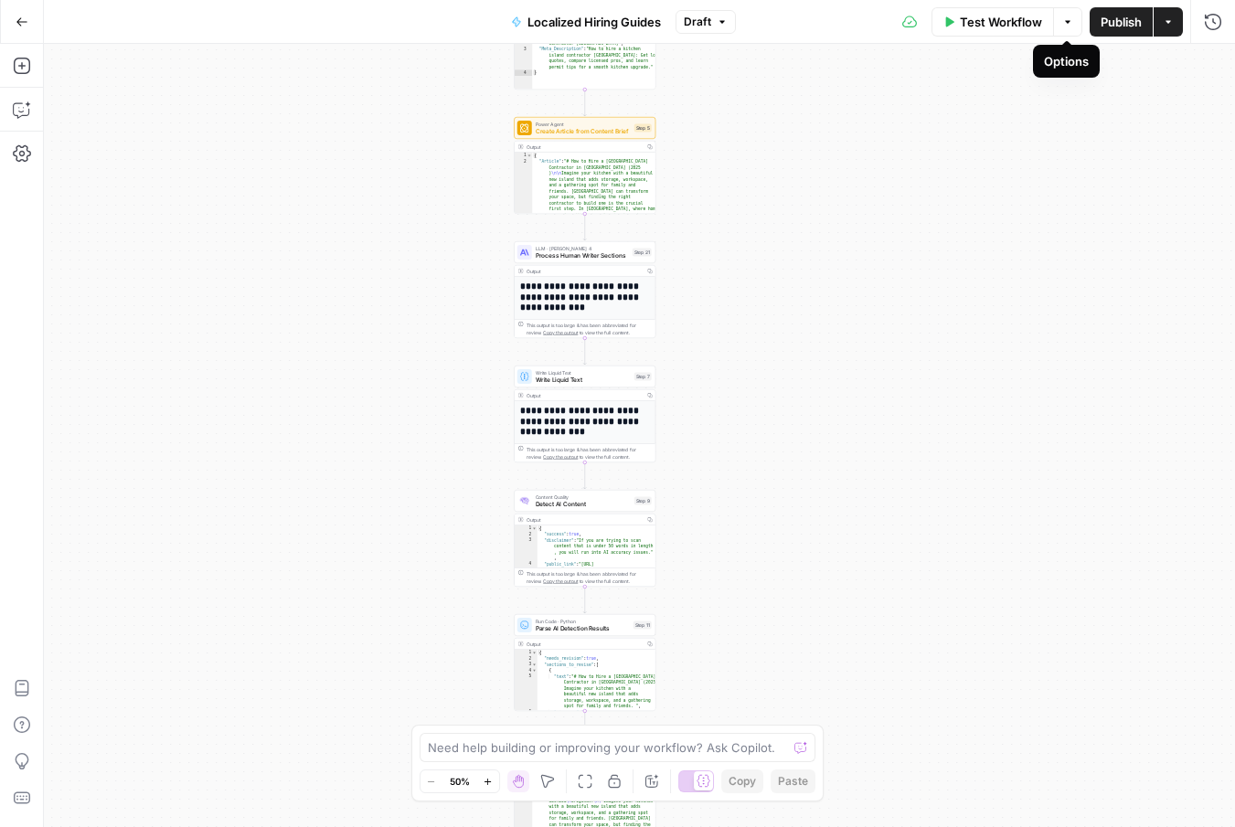
click at [1069, 28] on button "Options" at bounding box center [1067, 21] width 29 height 29
click at [784, 130] on div "**********" at bounding box center [639, 435] width 1191 height 783
click at [1159, 25] on button "Actions" at bounding box center [1168, 21] width 29 height 29
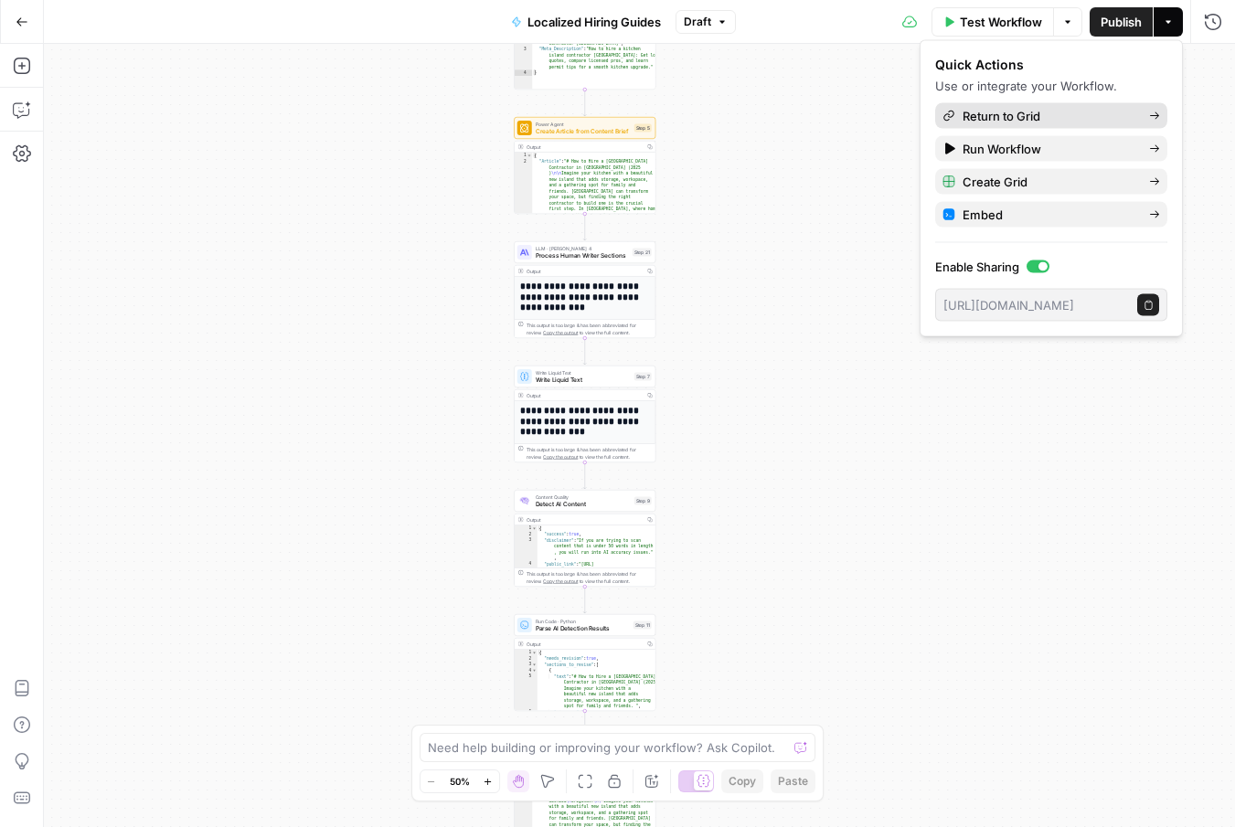
click at [1091, 110] on span "Return to Grid" at bounding box center [1049, 116] width 172 height 18
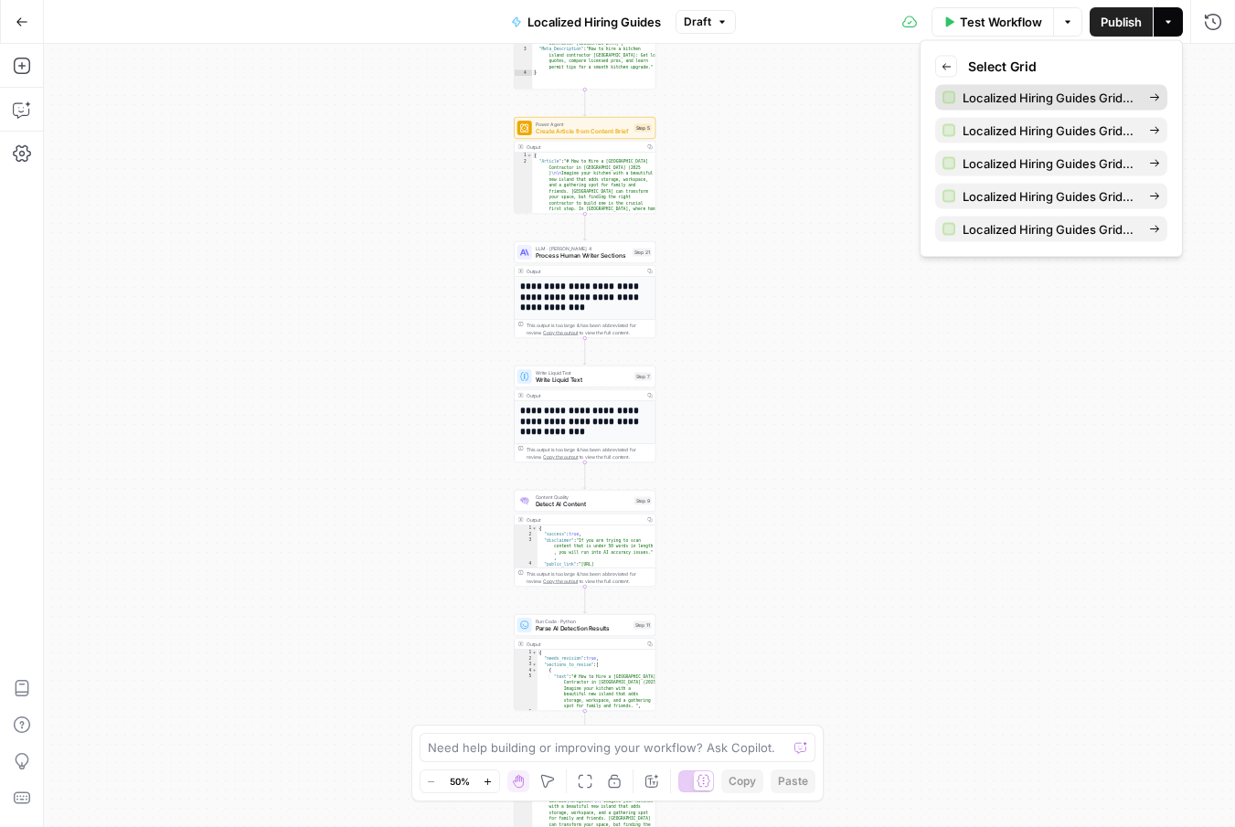
click at [1001, 92] on span "Localized Hiring Guides Grid–V1" at bounding box center [1049, 98] width 172 height 18
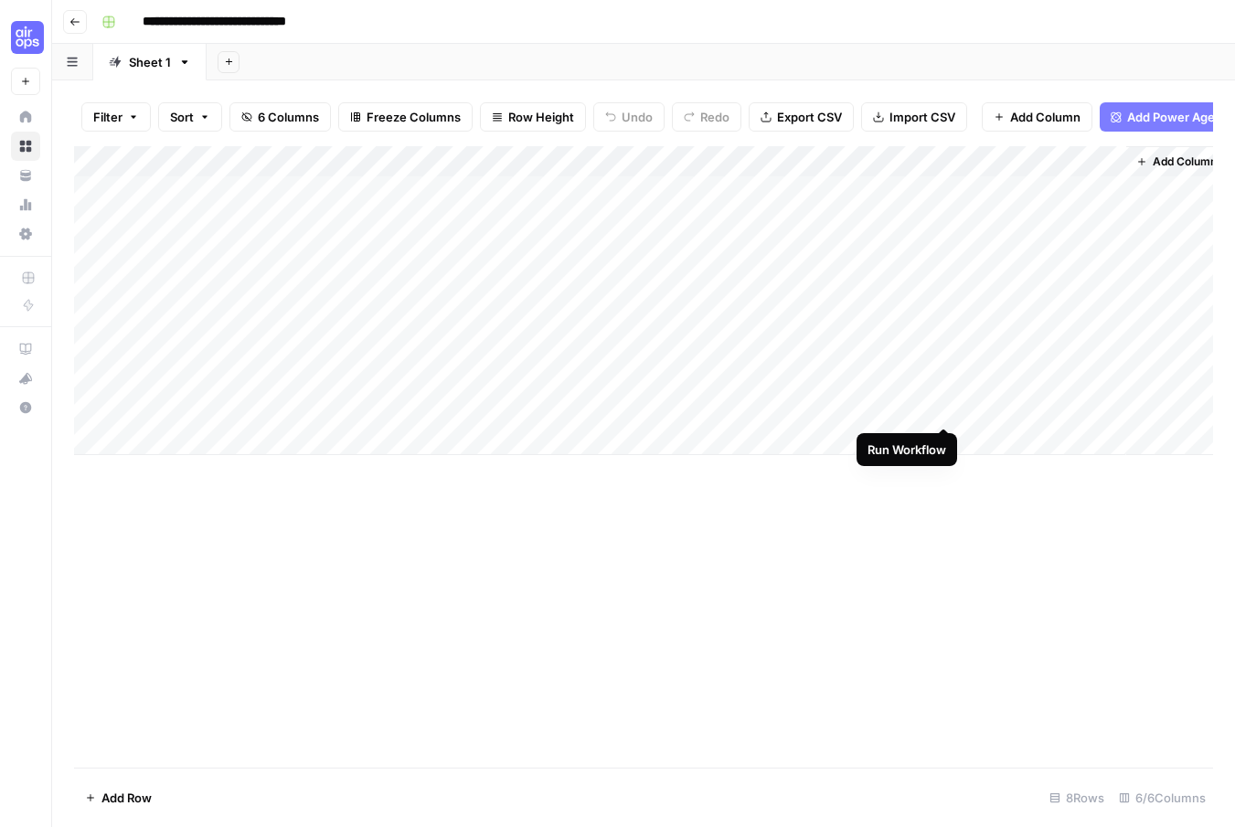
click at [942, 409] on div "Add Column" at bounding box center [643, 300] width 1139 height 309
